Goal: Browse casually: Explore the website without a specific task or goal

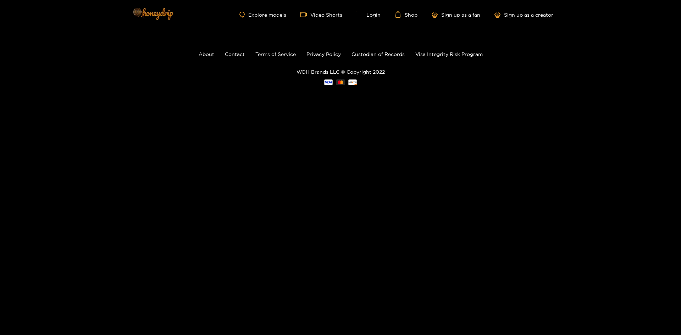
click at [160, 12] on img at bounding box center [153, 14] width 50 height 30
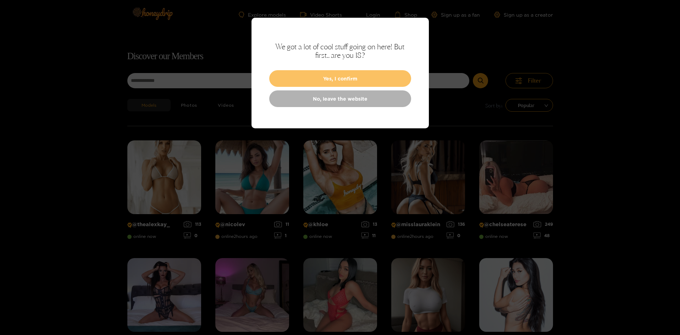
click at [292, 77] on button "Yes, I confirm" at bounding box center [340, 78] width 142 height 17
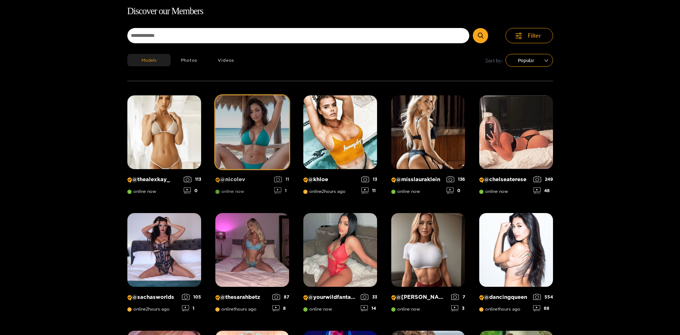
scroll to position [45, 0]
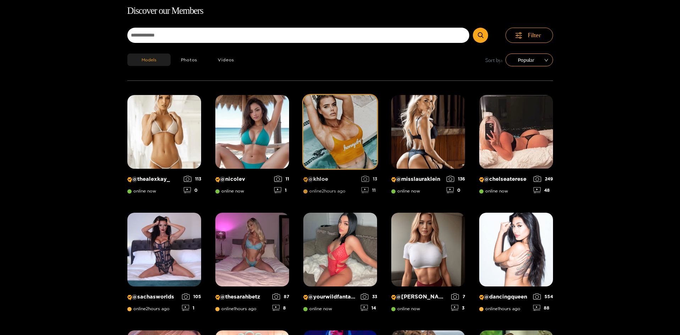
click at [318, 120] on img at bounding box center [340, 132] width 74 height 74
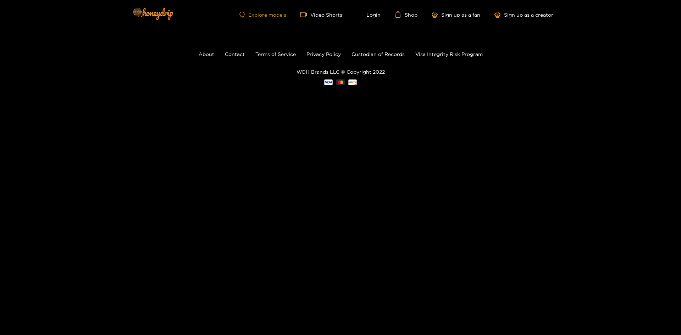
click at [245, 16] on link "Explore models" at bounding box center [262, 15] width 47 height 6
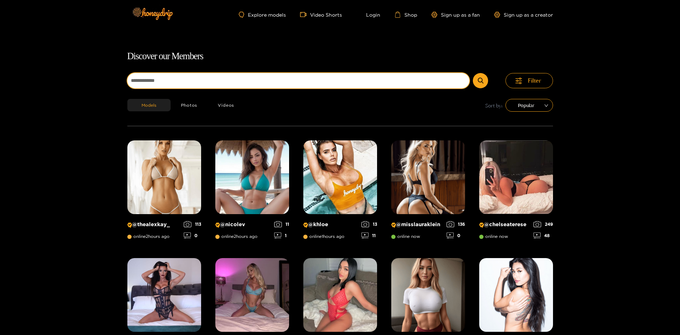
click at [228, 84] on input at bounding box center [298, 80] width 342 height 15
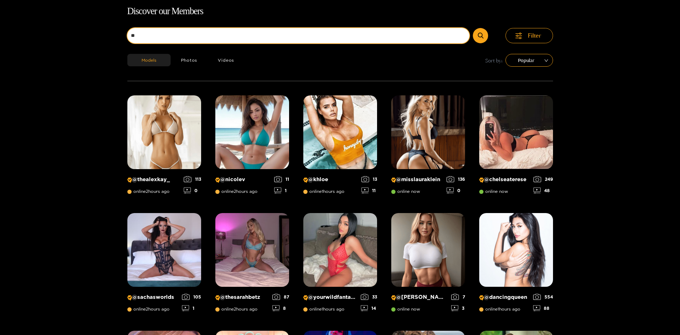
scroll to position [45, 0]
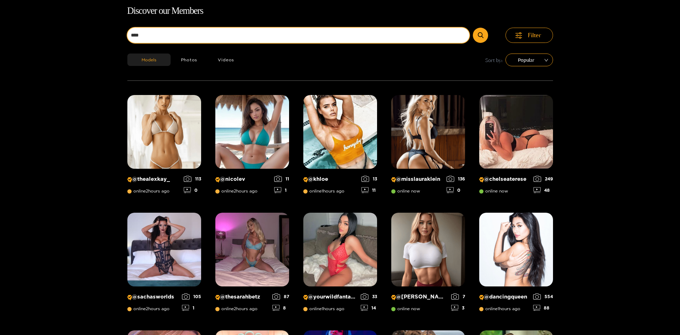
type input "****"
click at [473, 28] on button "submit" at bounding box center [480, 35] width 15 height 15
